Goal: Transaction & Acquisition: Purchase product/service

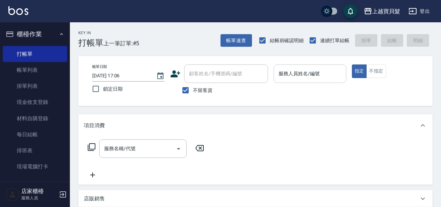
click at [293, 83] on p at bounding box center [309, 86] width 72 height 7
click at [293, 80] on input "服務人員姓名/編號" at bounding box center [310, 74] width 66 height 12
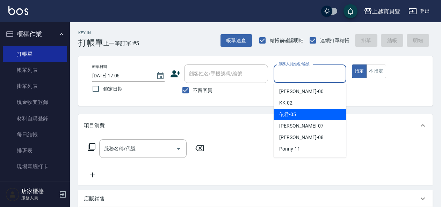
click at [292, 117] on span "依君 -05" at bounding box center [287, 114] width 17 height 7
type input "依君-05"
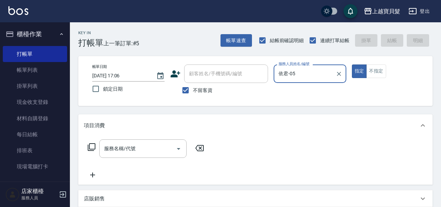
click at [90, 147] on icon at bounding box center [91, 147] width 8 height 8
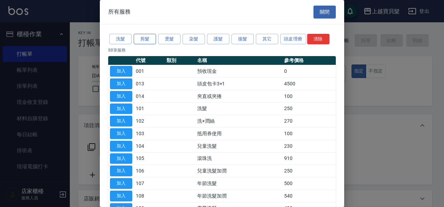
click at [142, 38] on button "剪髮" at bounding box center [145, 39] width 22 height 11
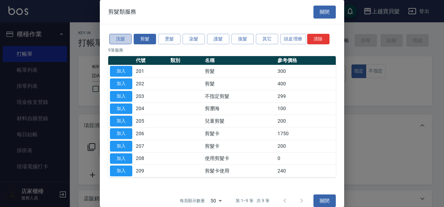
click at [122, 38] on button "洗髮" at bounding box center [120, 39] width 22 height 11
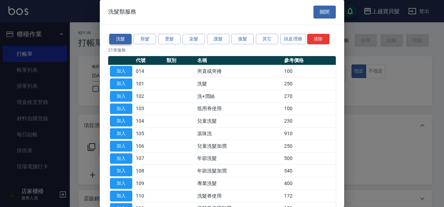
click at [122, 38] on button "洗髮" at bounding box center [120, 39] width 22 height 11
click at [314, 15] on button "關閉" at bounding box center [325, 12] width 22 height 13
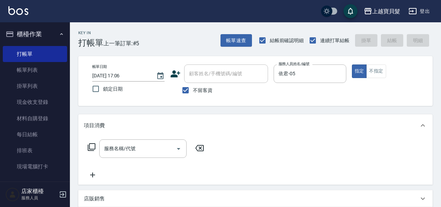
drag, startPoint x: 192, startPoint y: 90, endPoint x: 196, endPoint y: 80, distance: 11.7
click at [192, 90] on input "不留客資" at bounding box center [185, 90] width 15 height 15
checkbox input "false"
click at [198, 78] on input "顧客姓名/手機號碼/編號" at bounding box center [220, 74] width 67 height 12
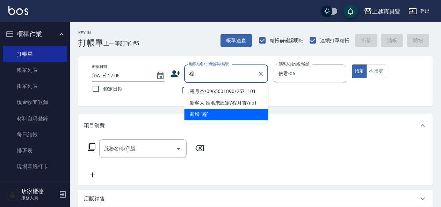
click at [210, 89] on li "程月杏/0965601890/2571101" at bounding box center [226, 92] width 84 height 12
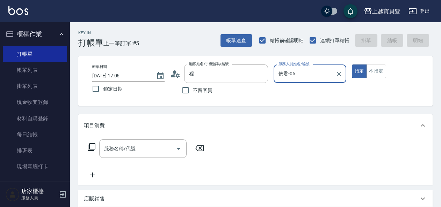
type input "程月杏/0965601890/2571101"
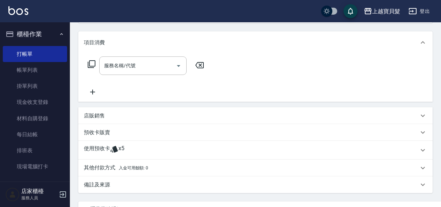
scroll to position [140, 0]
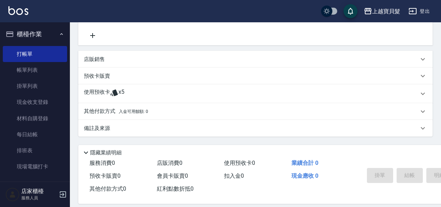
click at [105, 88] on div "使用預收卡 x5" at bounding box center [255, 93] width 354 height 19
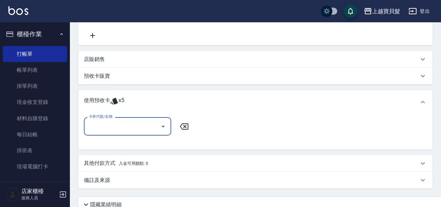
scroll to position [0, 0]
click at [115, 131] on input "卡券代號/名稱" at bounding box center [122, 126] width 71 height 12
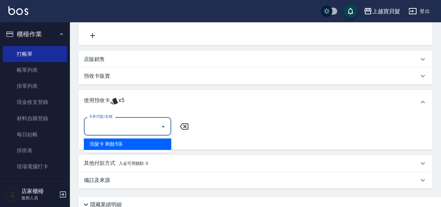
click at [114, 142] on div "洗髮卡 剩餘5張" at bounding box center [127, 145] width 87 height 12
type input "洗髮卡"
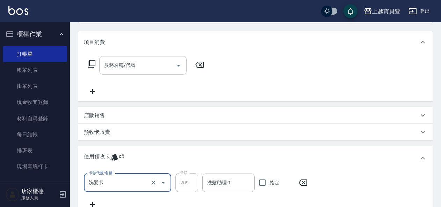
scroll to position [35, 0]
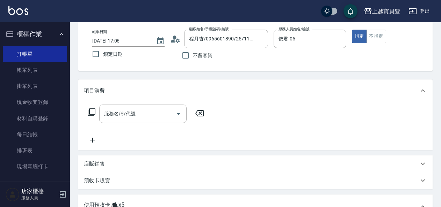
click at [95, 113] on icon at bounding box center [92, 113] width 8 height 8
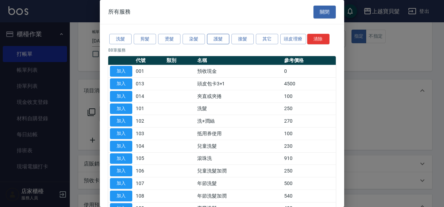
click at [210, 38] on button "護髮" at bounding box center [218, 39] width 22 height 11
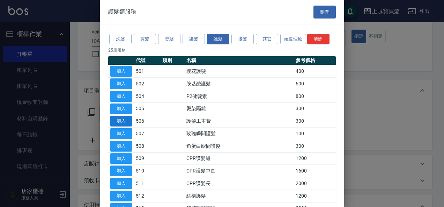
click at [124, 118] on button "加入" at bounding box center [121, 121] width 22 height 11
type input "護髮工本費(506)"
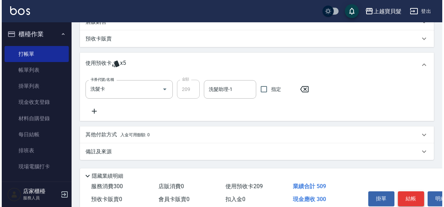
scroll to position [209, 0]
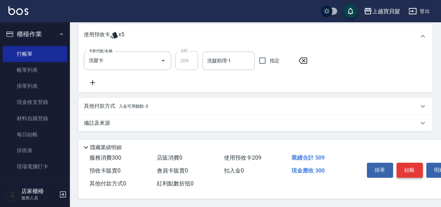
click at [397, 171] on button "結帳" at bounding box center [409, 170] width 26 height 15
click at [404, 167] on button "結帳" at bounding box center [409, 170] width 26 height 15
click at [411, 172] on button "結帳" at bounding box center [409, 170] width 26 height 15
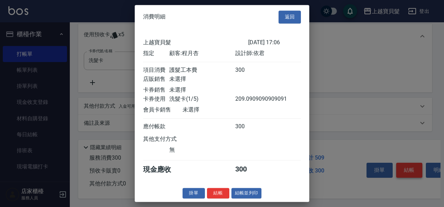
click at [411, 172] on div at bounding box center [222, 103] width 444 height 207
click at [250, 198] on button "結帳並列印" at bounding box center [246, 193] width 30 height 11
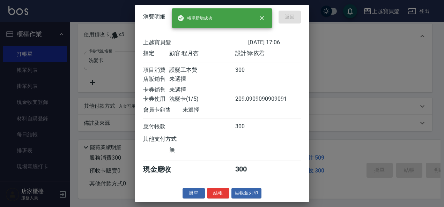
type input "[DATE] 18:05"
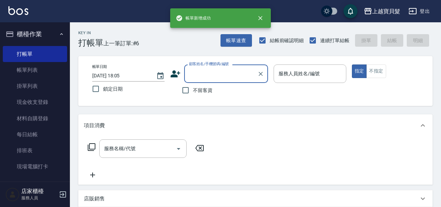
scroll to position [0, 0]
click at [213, 95] on div "不留客資" at bounding box center [219, 90] width 98 height 15
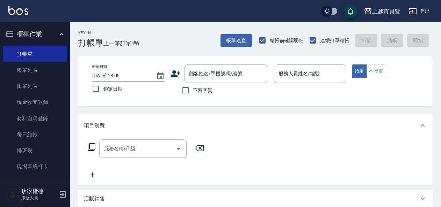
click at [208, 93] on span "不留客資" at bounding box center [203, 90] width 20 height 7
click at [193, 93] on input "不留客資" at bounding box center [185, 90] width 15 height 15
checkbox input "true"
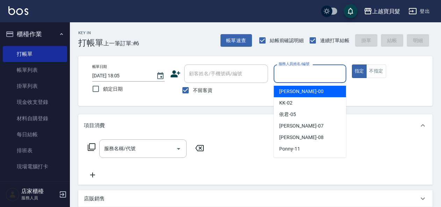
click at [310, 71] on input "服務人員姓名/編號" at bounding box center [310, 74] width 66 height 12
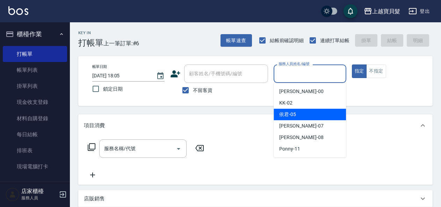
click at [283, 115] on span "依君 -05" at bounding box center [287, 114] width 17 height 7
type input "依君-05"
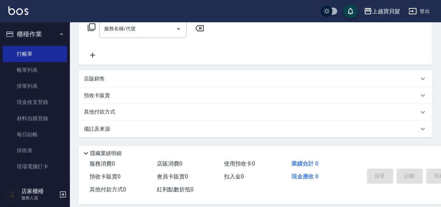
scroll to position [128, 0]
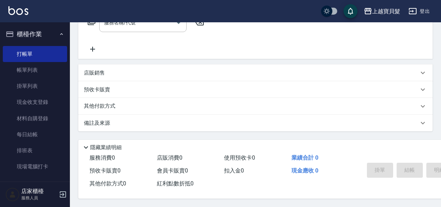
click at [106, 108] on p "其他付款方式" at bounding box center [101, 107] width 35 height 8
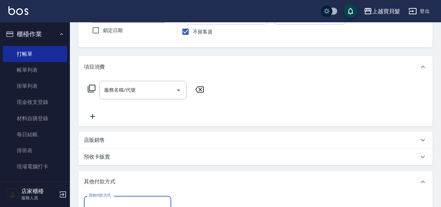
scroll to position [59, 0]
click at [91, 86] on icon at bounding box center [91, 88] width 8 height 8
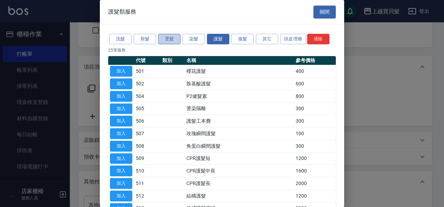
click at [175, 38] on button "燙髮" at bounding box center [169, 39] width 22 height 11
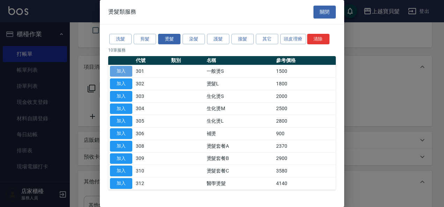
click at [121, 71] on button "加入" at bounding box center [121, 71] width 22 height 11
type input "一般燙S(301)"
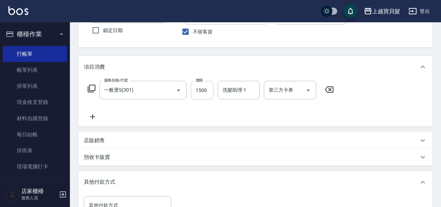
click at [197, 96] on input "1500" at bounding box center [202, 90] width 23 height 19
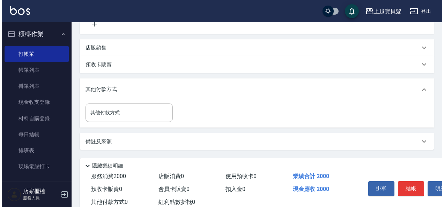
scroll to position [163, 0]
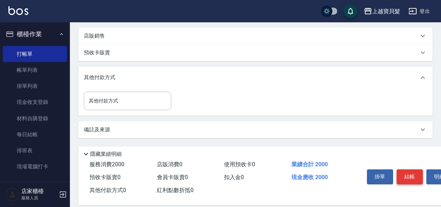
type input "2000"
click at [412, 183] on button "結帳" at bounding box center [409, 177] width 26 height 15
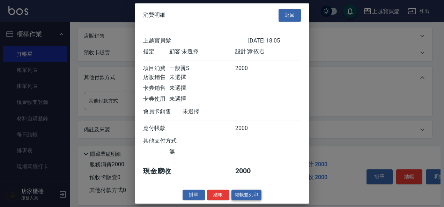
scroll to position [2, 0]
click at [251, 194] on button "結帳並列印" at bounding box center [246, 195] width 30 height 11
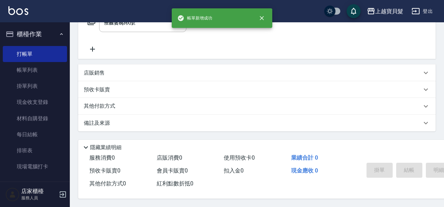
type input "[DATE] 18:06"
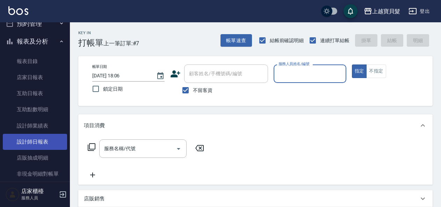
scroll to position [175, 0]
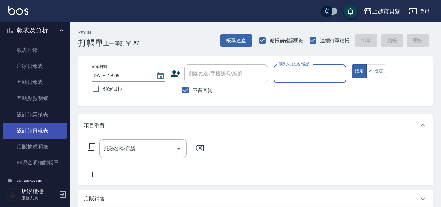
click at [40, 130] on link "設計師日報表" at bounding box center [35, 131] width 64 height 16
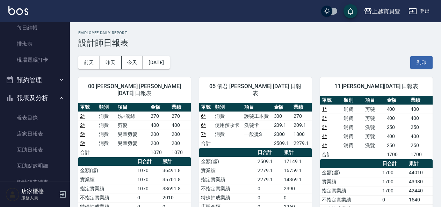
scroll to position [140, 0]
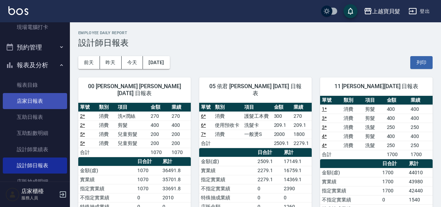
click at [40, 97] on link "店家日報表" at bounding box center [35, 101] width 64 height 16
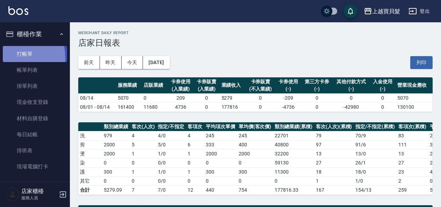
click at [8, 58] on link "打帳單" at bounding box center [35, 54] width 64 height 16
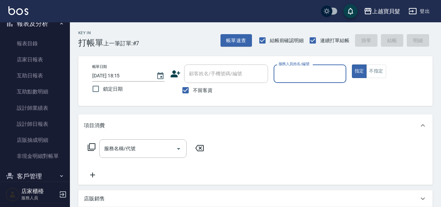
scroll to position [211, 0]
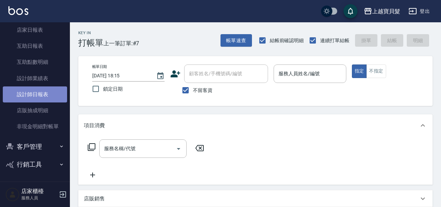
click at [55, 93] on link "設計師日報表" at bounding box center [35, 95] width 64 height 16
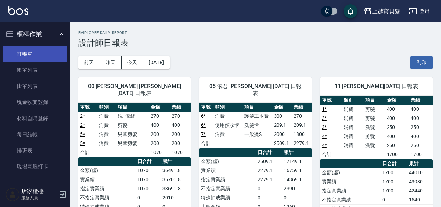
click at [21, 55] on link "打帳單" at bounding box center [35, 54] width 64 height 16
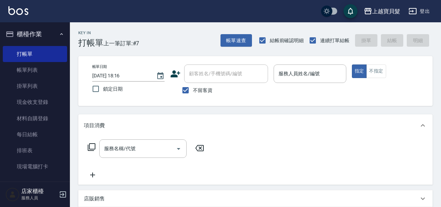
drag, startPoint x: 127, startPoint y: 117, endPoint x: 160, endPoint y: 116, distance: 33.2
drag, startPoint x: 160, startPoint y: 116, endPoint x: 150, endPoint y: 89, distance: 28.3
click at [150, 89] on label "鎖定日期" at bounding box center [123, 89] width 71 height 15
click at [103, 89] on input "鎖定日期" at bounding box center [95, 89] width 15 height 15
checkbox input "true"
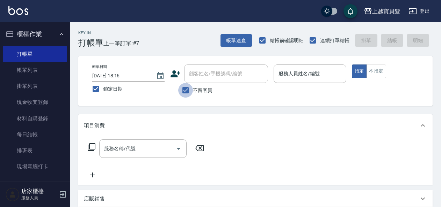
click at [186, 89] on input "不留客資" at bounding box center [185, 90] width 15 height 15
checkbox input "false"
click at [99, 87] on input "鎖定日期" at bounding box center [95, 89] width 15 height 15
checkbox input "false"
type input "[DATE] 19:11"
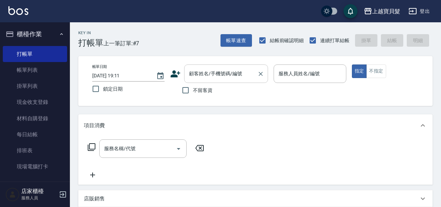
click at [210, 75] on input "顧客姓名/手機號碼/編號" at bounding box center [220, 74] width 67 height 12
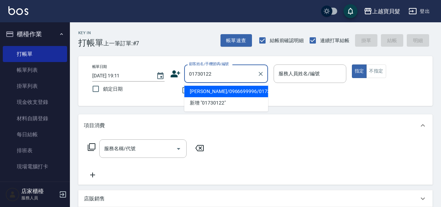
type input "[PERSON_NAME]/0966699996/01730122"
type input "Ponny-11"
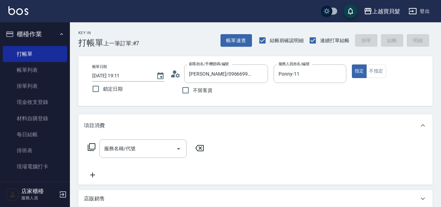
click at [92, 147] on icon at bounding box center [91, 147] width 8 height 8
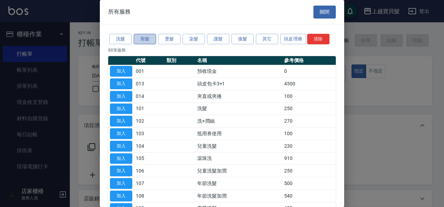
click at [138, 35] on button "剪髮" at bounding box center [145, 39] width 22 height 11
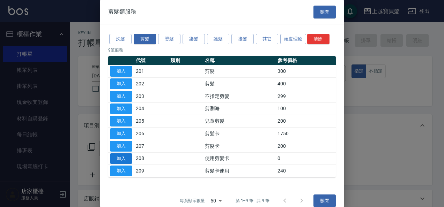
click at [124, 158] on button "加入" at bounding box center [121, 159] width 22 height 11
type input "使用剪髮卡(208)"
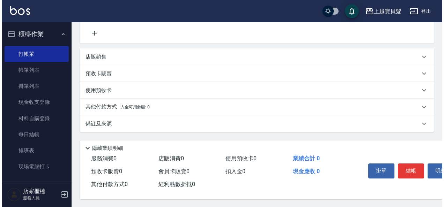
scroll to position [146, 0]
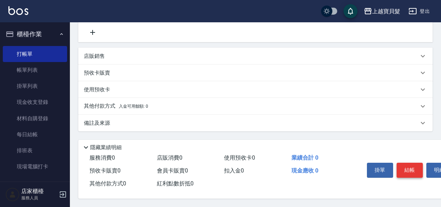
click at [407, 168] on button "結帳" at bounding box center [409, 170] width 26 height 15
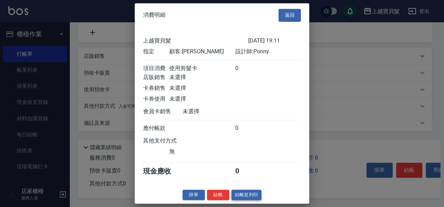
scroll to position [2, 0]
click at [249, 204] on div "消費明細 返回 上越寶貝髮 [DATE] 19:11 指定 顧客: [PERSON_NAME] 設計師: Ponny 項目消費 使用剪髮卡 0 店販銷售 未選…" at bounding box center [222, 103] width 175 height 201
click at [249, 200] on button "結帳並列印" at bounding box center [246, 195] width 30 height 11
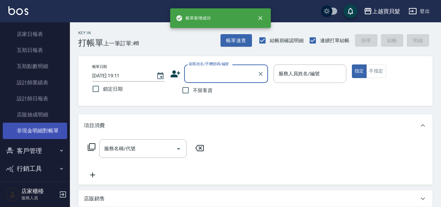
scroll to position [209, 0]
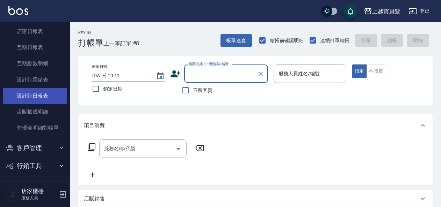
click at [49, 95] on link "設計師日報表" at bounding box center [35, 96] width 64 height 16
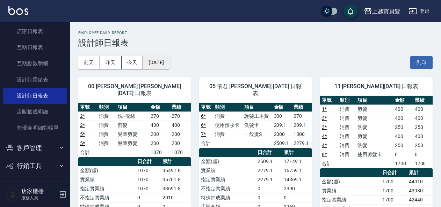
click at [168, 62] on button "[DATE]" at bounding box center [156, 62] width 27 height 13
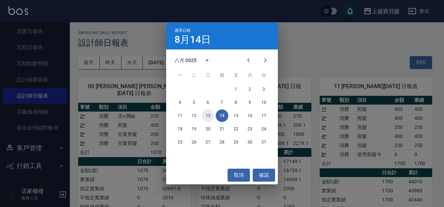
click at [209, 117] on button "13" at bounding box center [208, 116] width 13 height 13
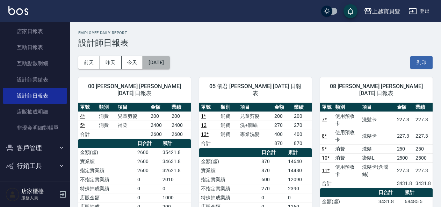
click at [169, 59] on button "[DATE]" at bounding box center [156, 62] width 27 height 13
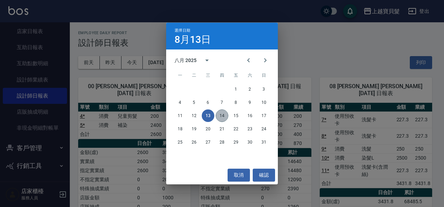
click at [223, 115] on button "14" at bounding box center [222, 116] width 13 height 13
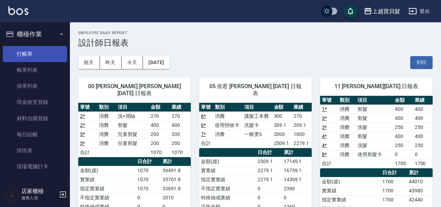
click at [31, 49] on link "打帳單" at bounding box center [35, 54] width 64 height 16
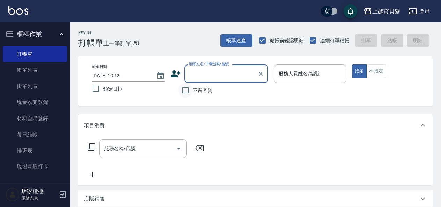
click at [186, 90] on input "不留客資" at bounding box center [185, 90] width 15 height 15
checkbox input "true"
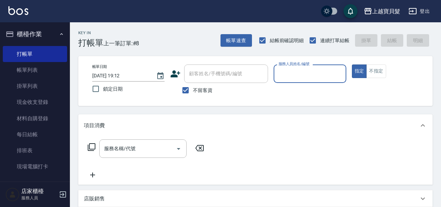
click at [301, 77] on input "服務人員姓名/編號" at bounding box center [310, 74] width 66 height 12
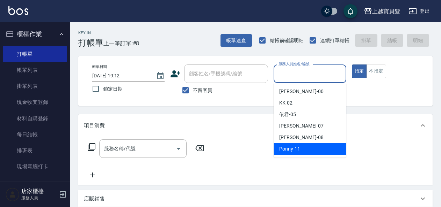
click at [291, 145] on div "Ponny -11" at bounding box center [309, 149] width 72 height 12
type input "Ponny-11"
